Goal: Find specific page/section: Find specific page/section

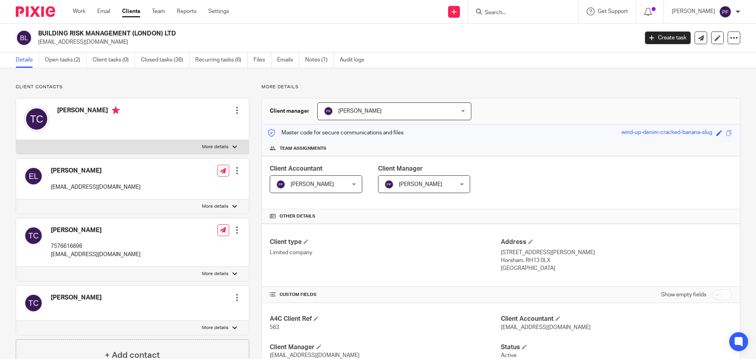
scroll to position [664, 0]
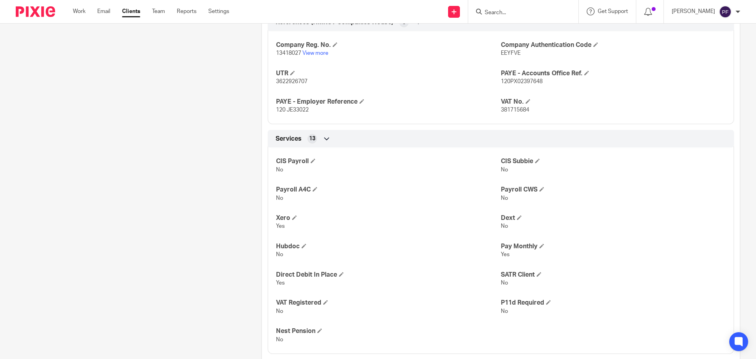
click at [499, 14] on input "Search" at bounding box center [519, 12] width 71 height 7
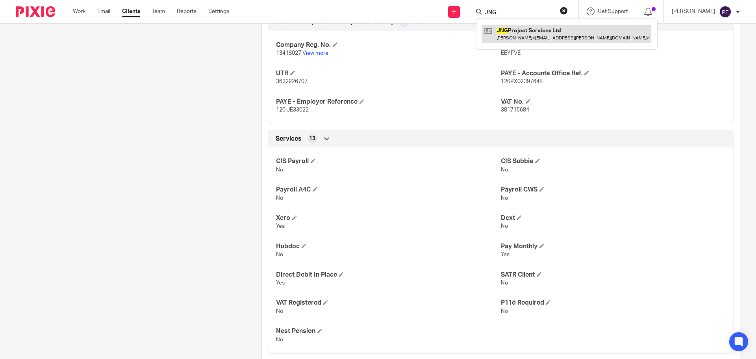
type input "JNG"
click at [498, 37] on link at bounding box center [566, 34] width 169 height 18
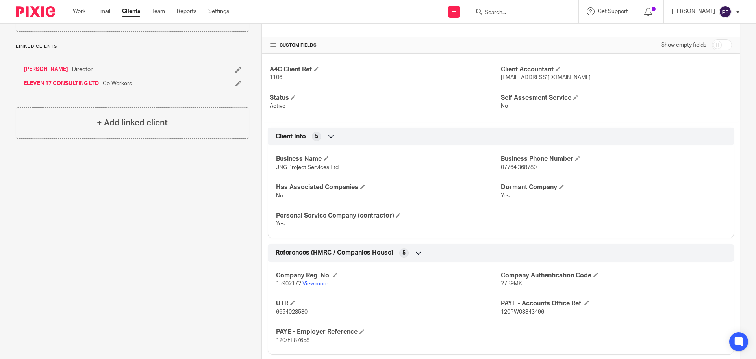
scroll to position [241, 0]
click at [291, 304] on span at bounding box center [292, 303] width 5 height 5
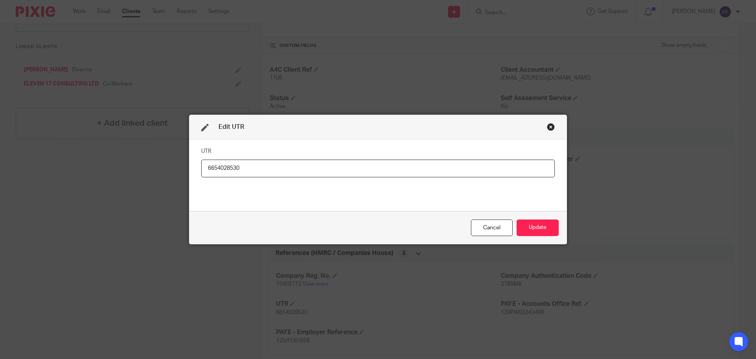
drag, startPoint x: 247, startPoint y: 167, endPoint x: 455, endPoint y: 199, distance: 209.9
click at [455, 199] on div "UTR 6654028530" at bounding box center [378, 174] width 354 height 59
click at [481, 224] on div "Cancel" at bounding box center [492, 227] width 42 height 17
